Goal: Task Accomplishment & Management: Use online tool/utility

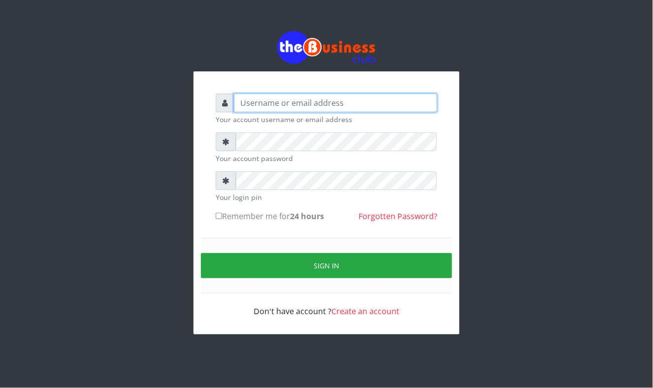
type input "Mavincio"
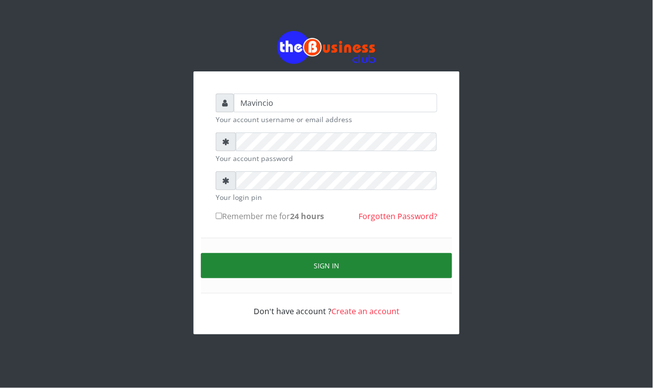
click at [329, 263] on button "Sign in" at bounding box center [326, 265] width 251 height 25
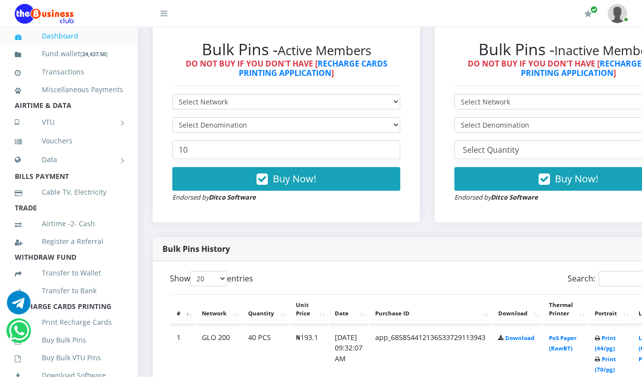
scroll to position [420, 0]
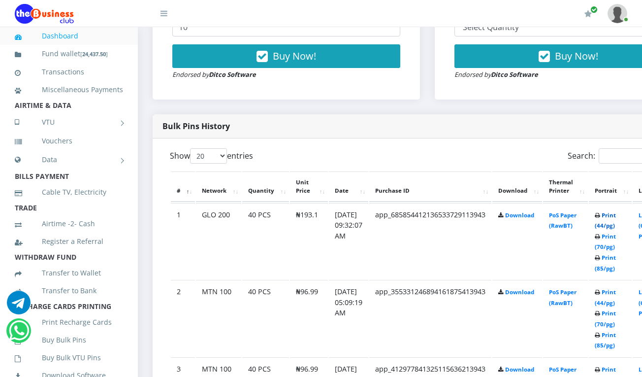
click at [616, 215] on link "Print (44/pg)" at bounding box center [605, 220] width 21 height 18
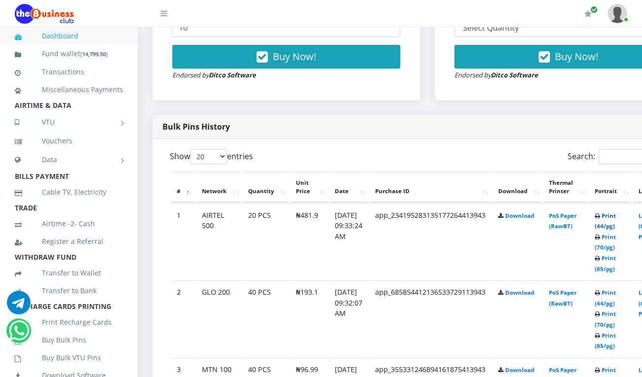
click at [615, 215] on link "Print (44/pg)" at bounding box center [605, 221] width 21 height 18
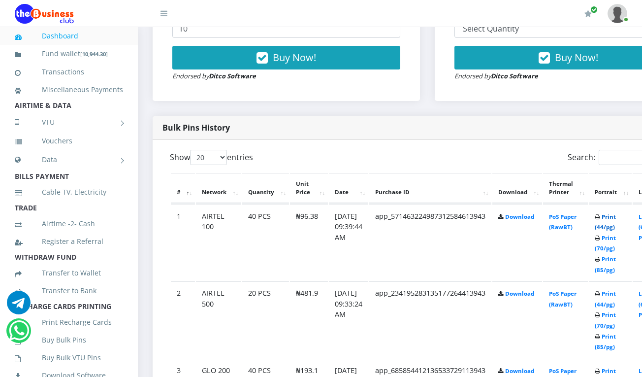
click at [616, 217] on link "Print (44/pg)" at bounding box center [605, 222] width 21 height 18
